Goal: Transaction & Acquisition: Purchase product/service

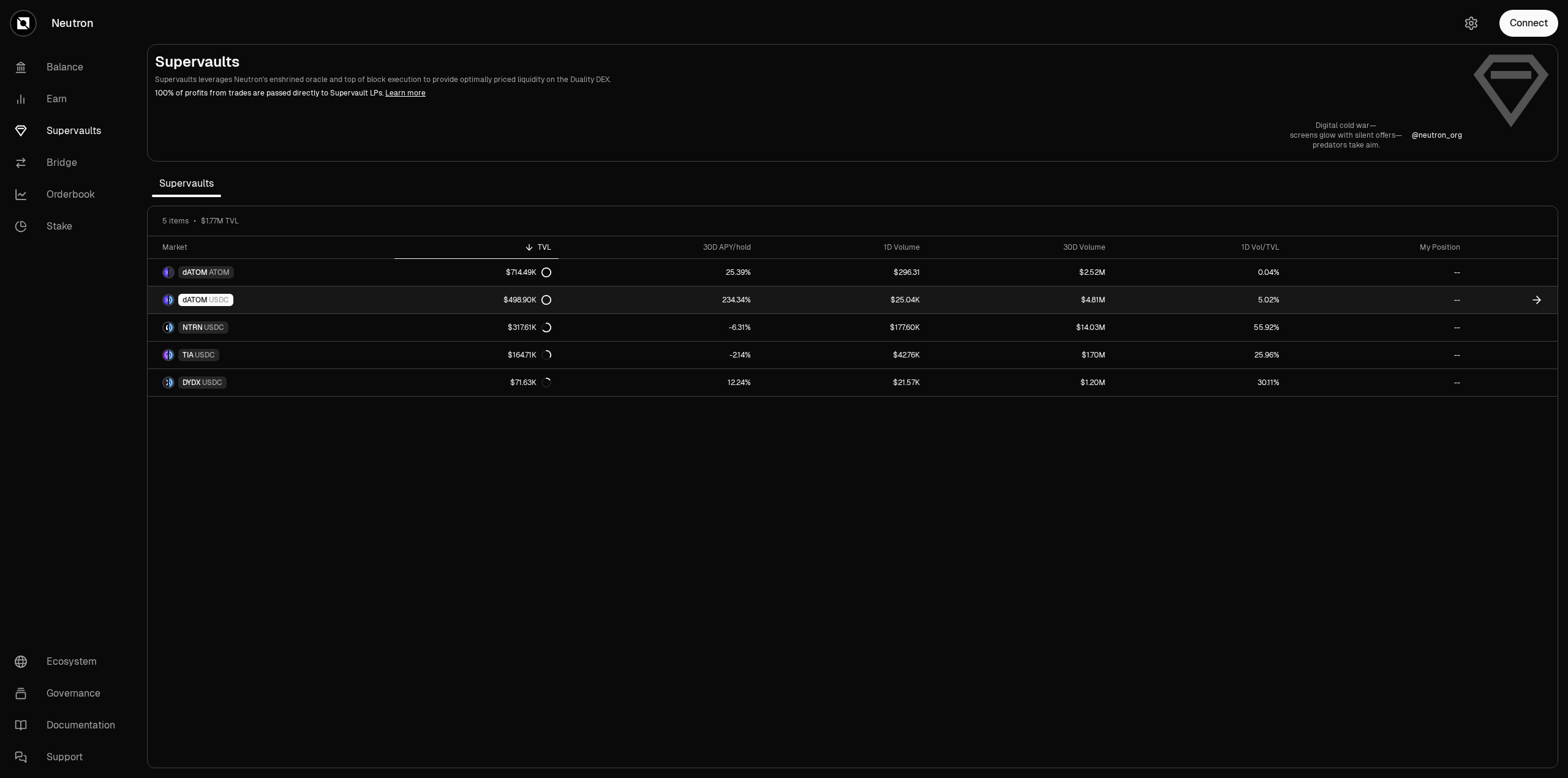
click at [526, 298] on div "$498.90K" at bounding box center [527, 300] width 48 height 10
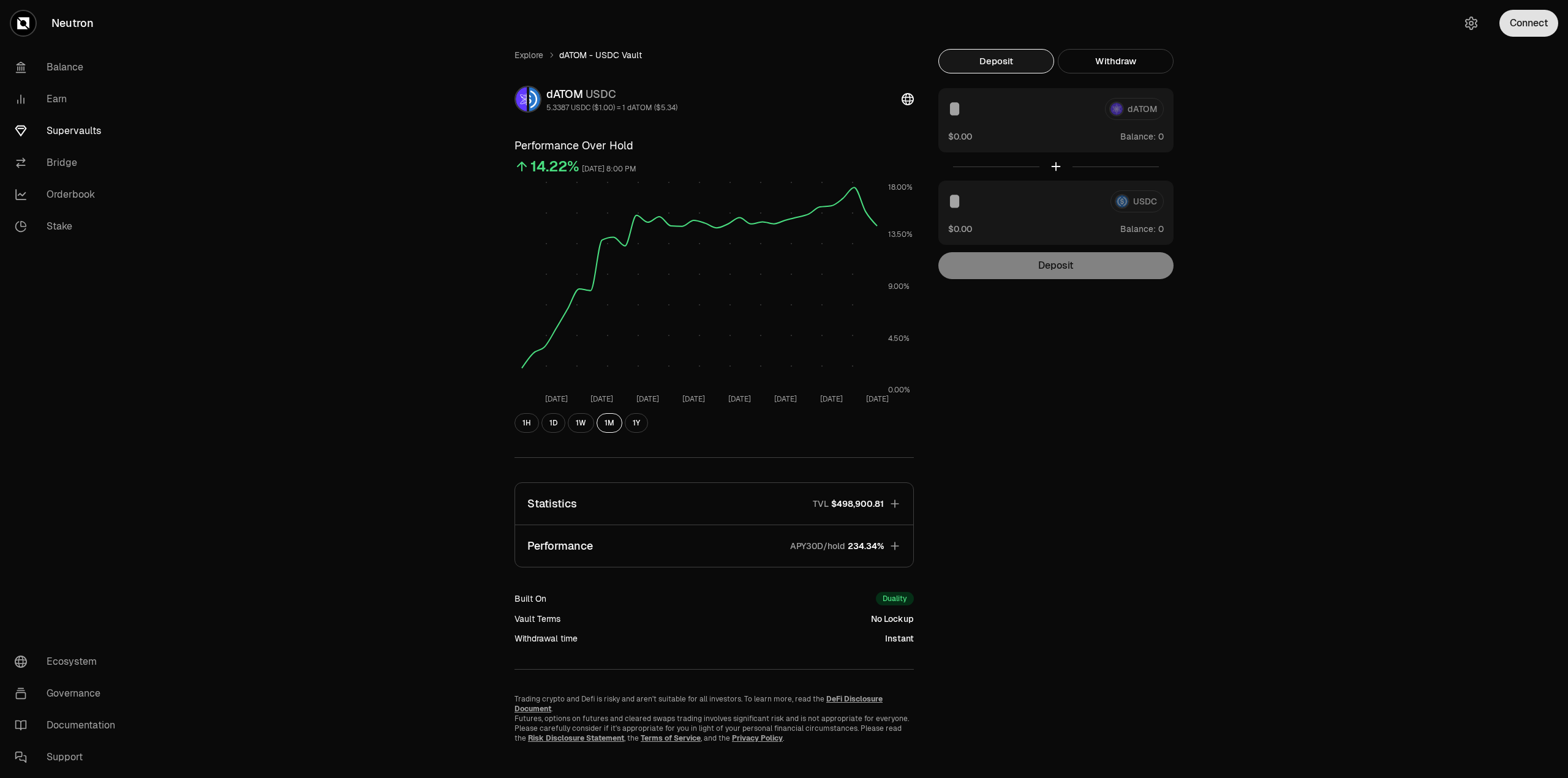
click at [1534, 29] on button "Connect" at bounding box center [1528, 23] width 59 height 27
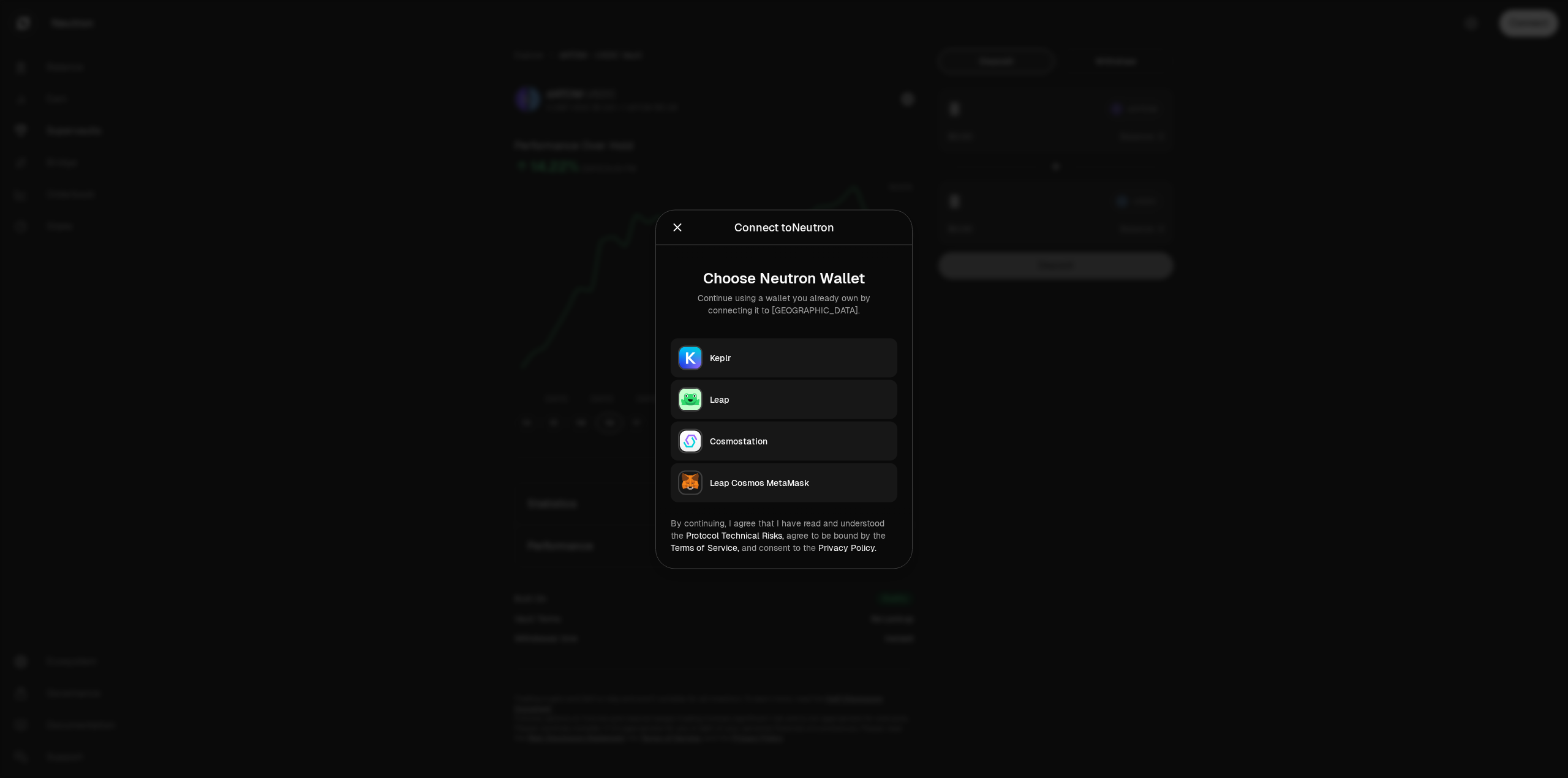
click at [807, 353] on div "Keplr" at bounding box center [800, 358] width 180 height 12
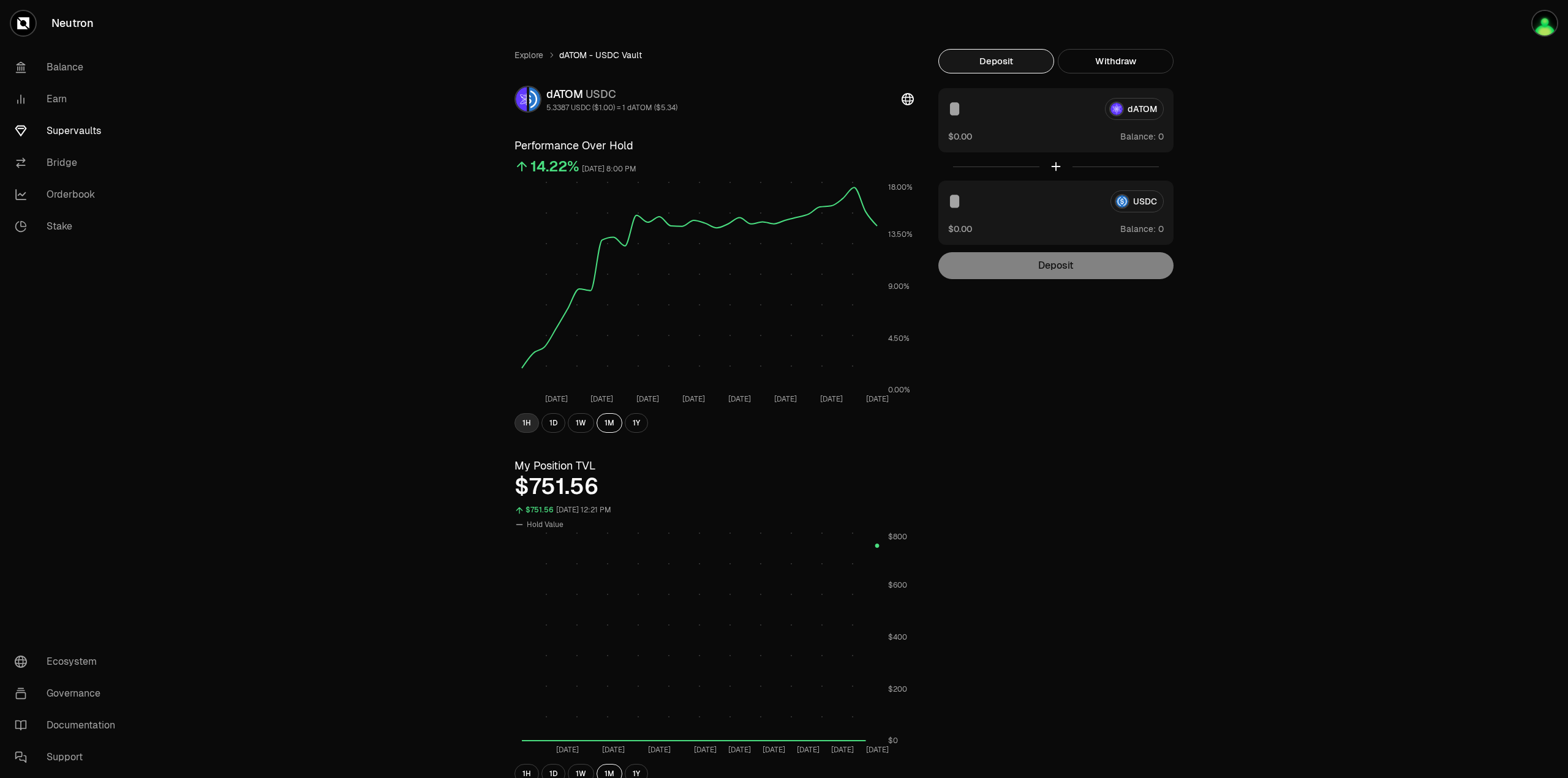
click at [525, 425] on button "1H" at bounding box center [527, 423] width 25 height 20
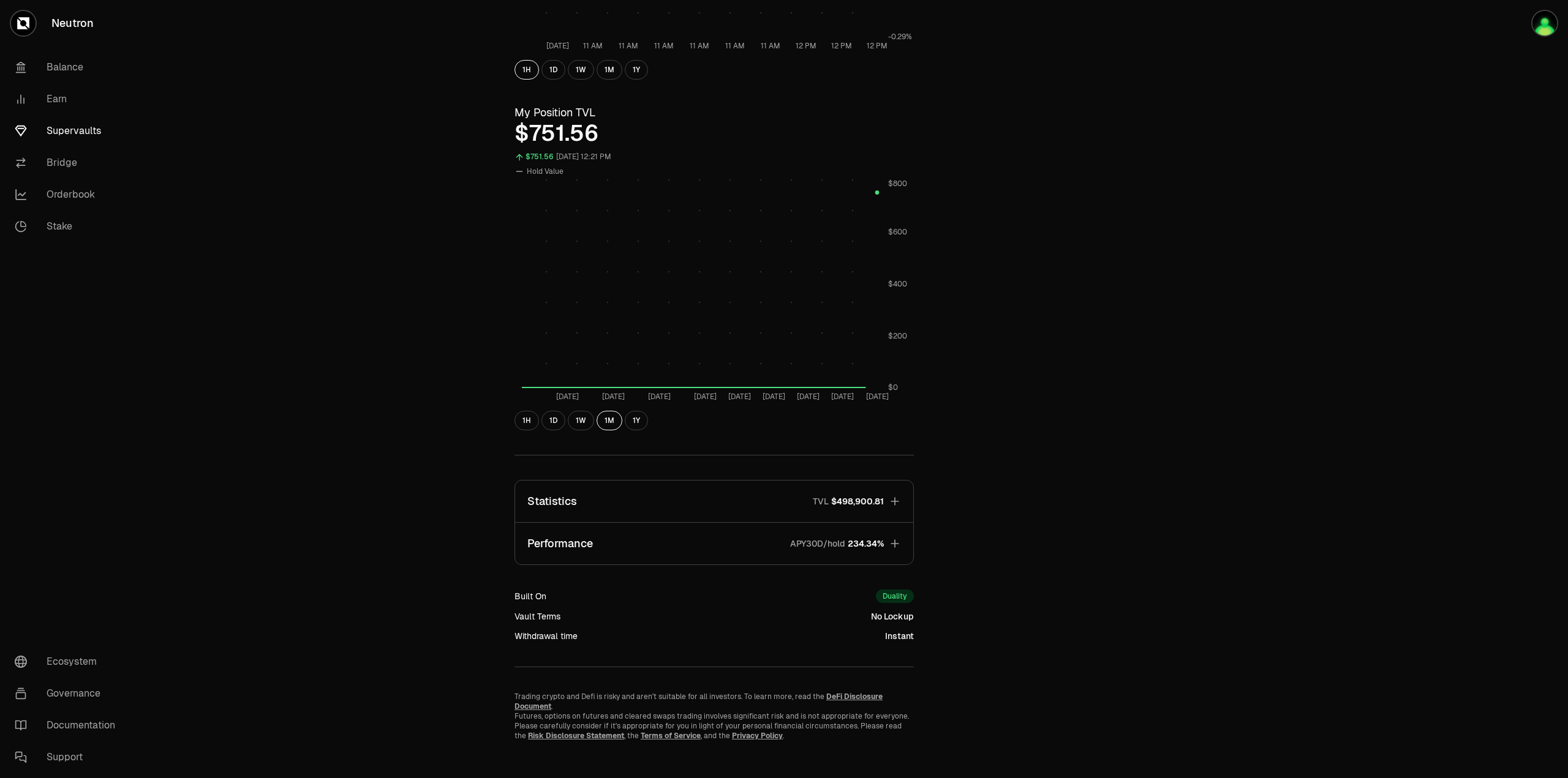
scroll to position [355, 0]
click at [522, 421] on button "1H" at bounding box center [527, 419] width 25 height 20
click at [894, 496] on icon "button" at bounding box center [895, 500] width 12 height 12
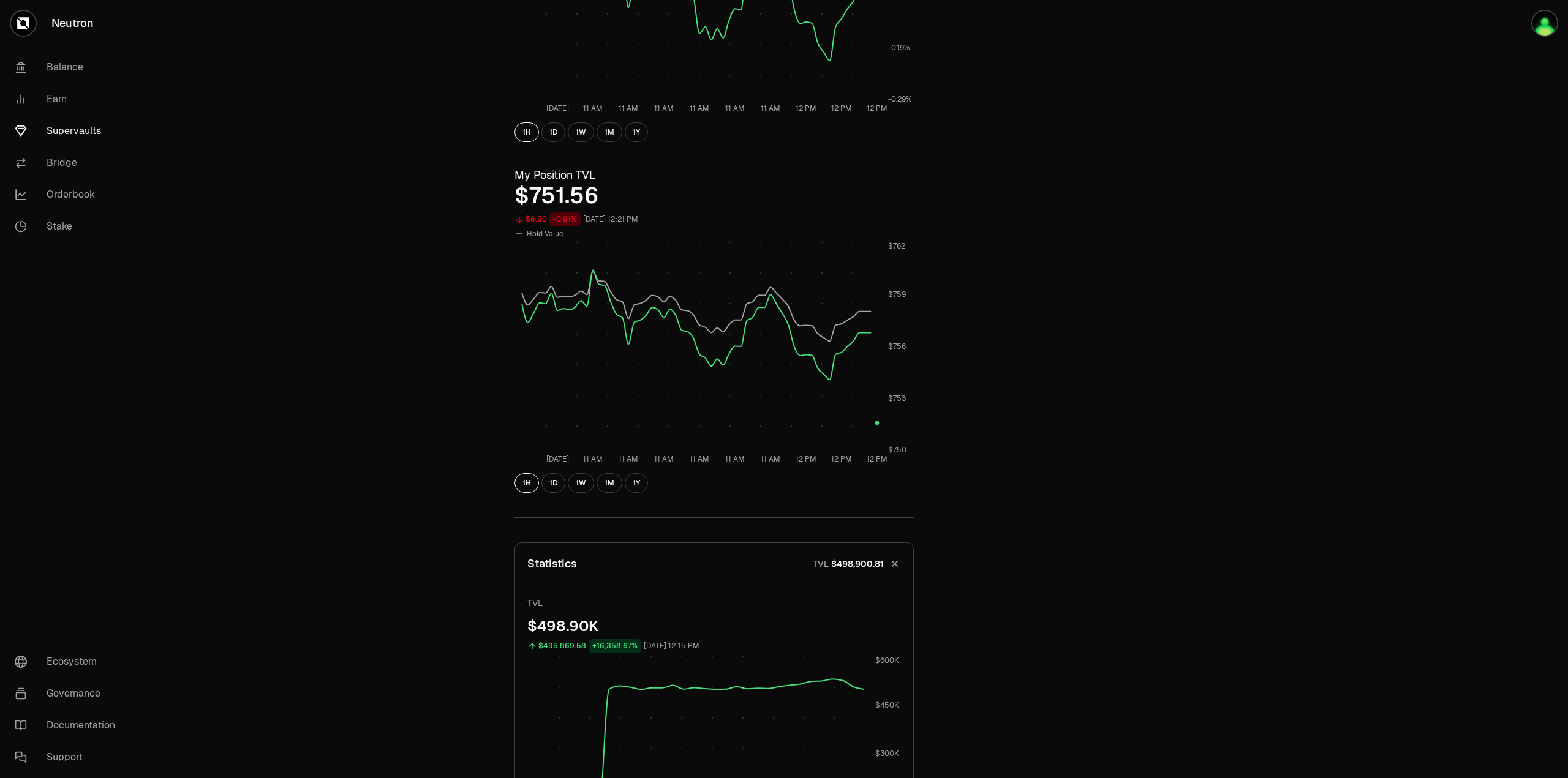
scroll to position [287, 0]
click at [551, 486] on button "1D" at bounding box center [553, 486] width 24 height 20
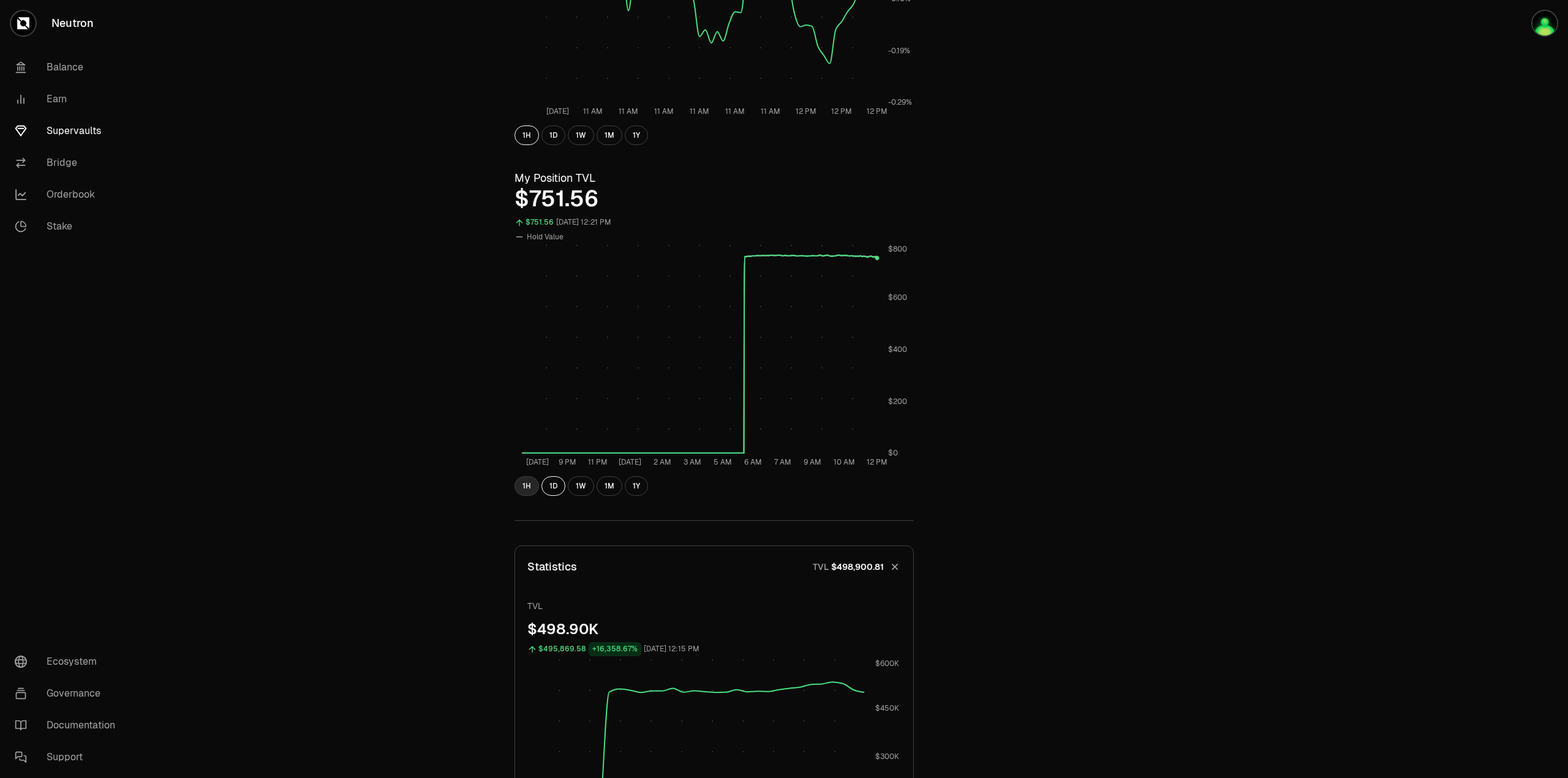
click at [527, 485] on button "1H" at bounding box center [527, 486] width 25 height 20
